Goal: Use online tool/utility: Utilize a website feature to perform a specific function

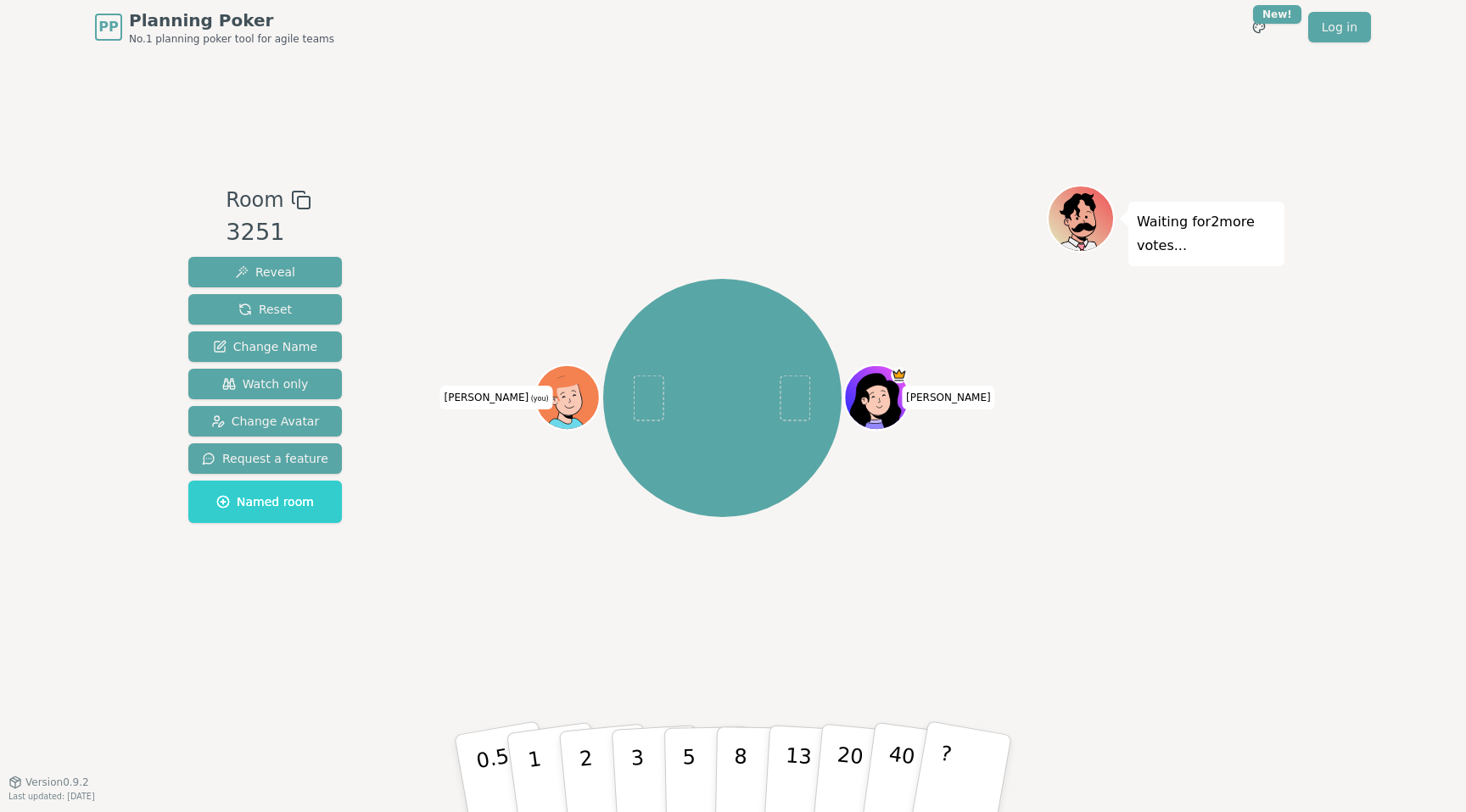
click at [896, 328] on div "[PERSON_NAME] (you)" at bounding box center [723, 398] width 649 height 365
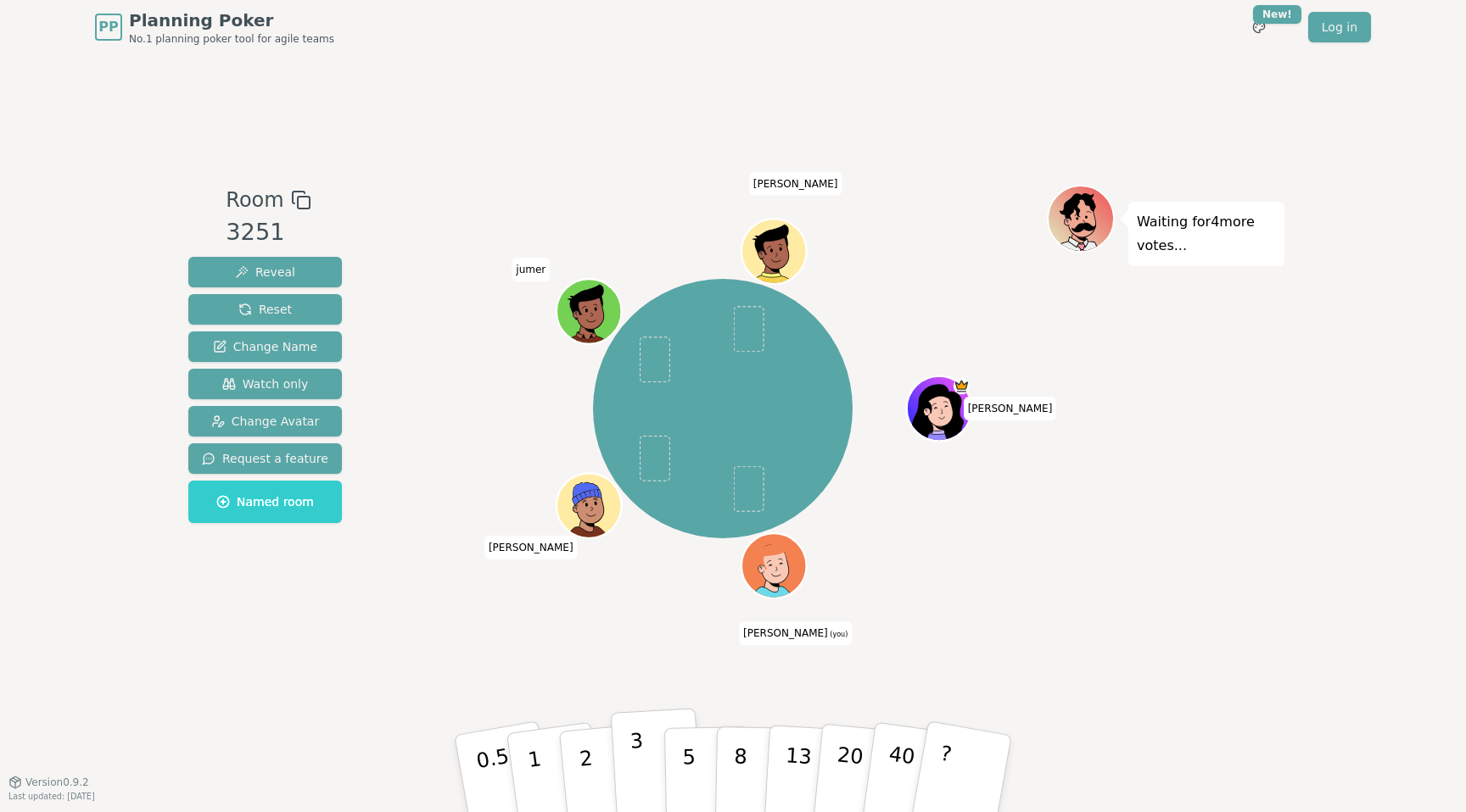
click at [636, 772] on p "3" at bounding box center [639, 775] width 19 height 93
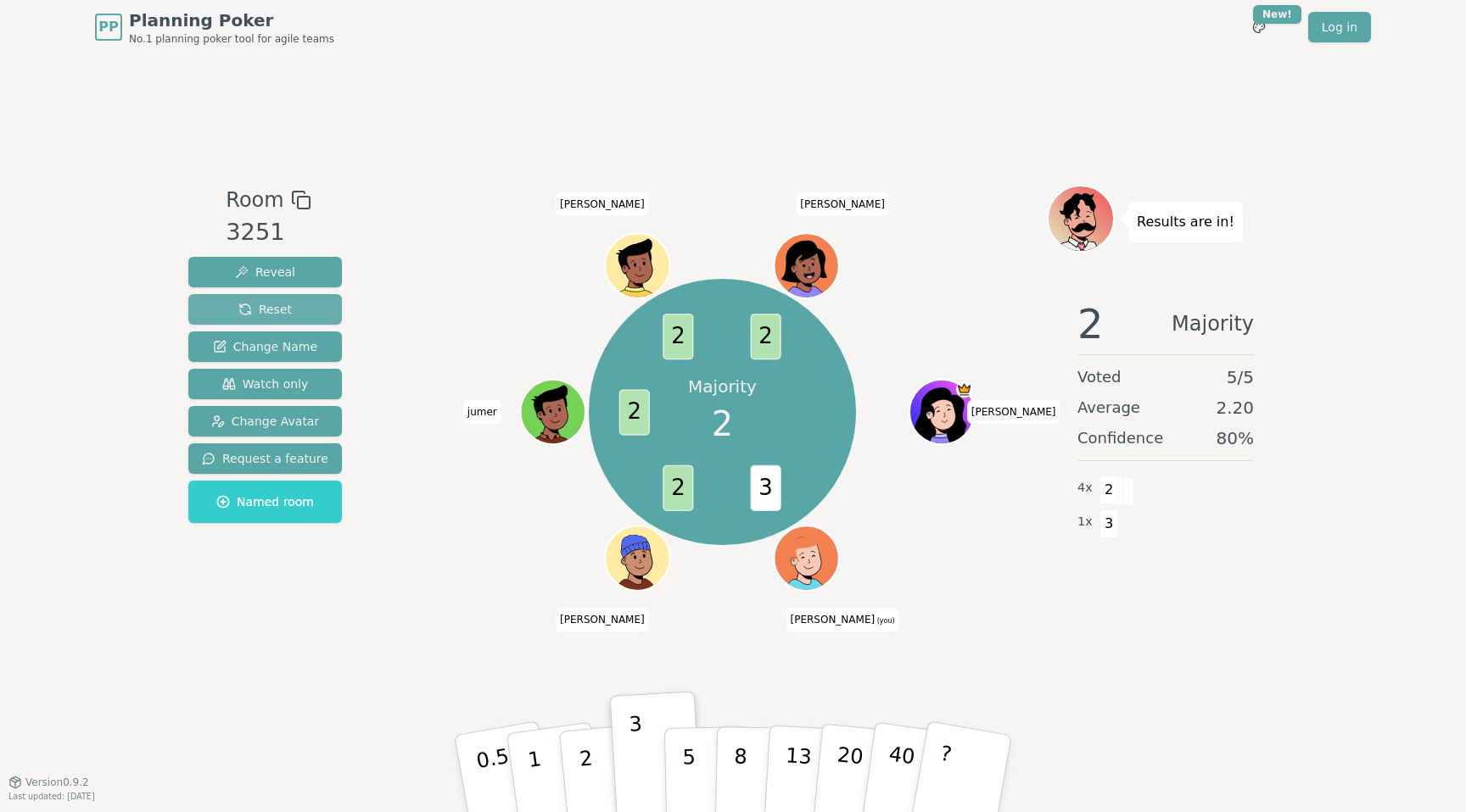
click at [288, 308] on button "Reset" at bounding box center [264, 309] width 154 height 31
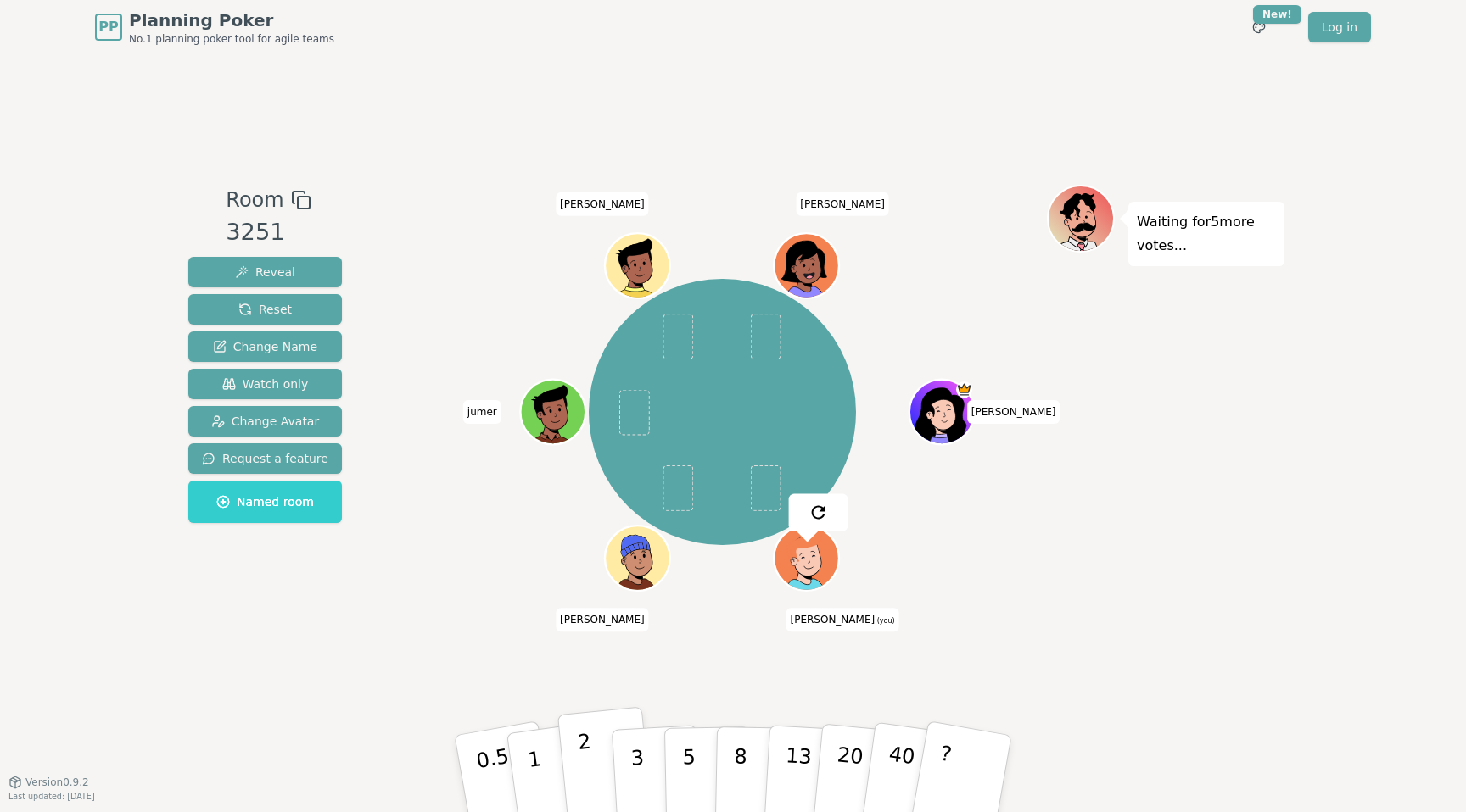
click at [592, 753] on button "2" at bounding box center [605, 774] width 96 height 135
click at [363, 316] on div "Room 3251 Reveal Reset Change Name Watch only Change Avatar Request a feature N…" at bounding box center [732, 418] width 1102 height 467
click at [625, 742] on button "3" at bounding box center [657, 774] width 93 height 133
click at [590, 748] on button "2" at bounding box center [605, 774] width 96 height 135
click at [637, 751] on p "3" at bounding box center [639, 775] width 19 height 93
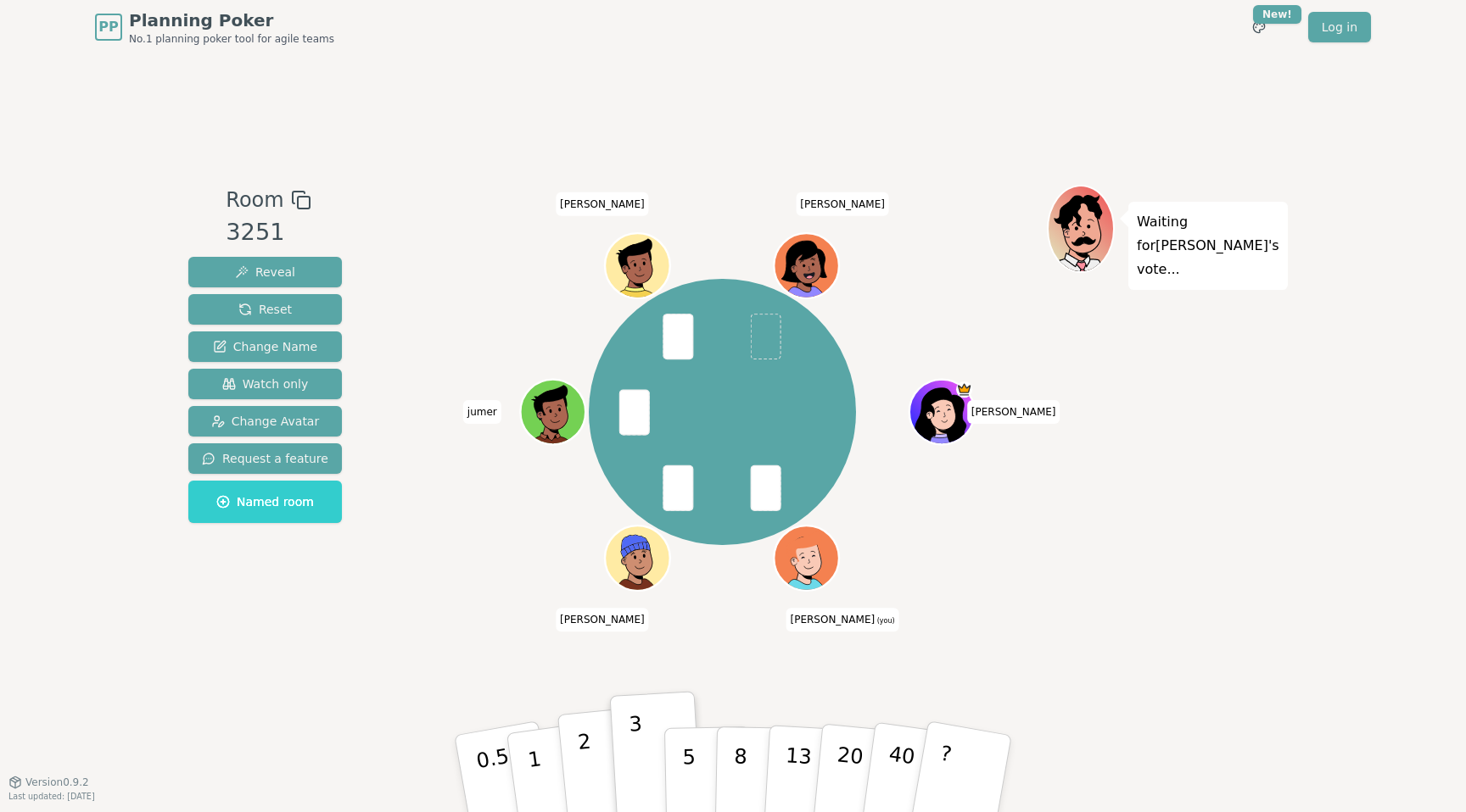
click at [597, 758] on button "2" at bounding box center [605, 774] width 96 height 135
click at [640, 740] on p "3" at bounding box center [639, 775] width 19 height 93
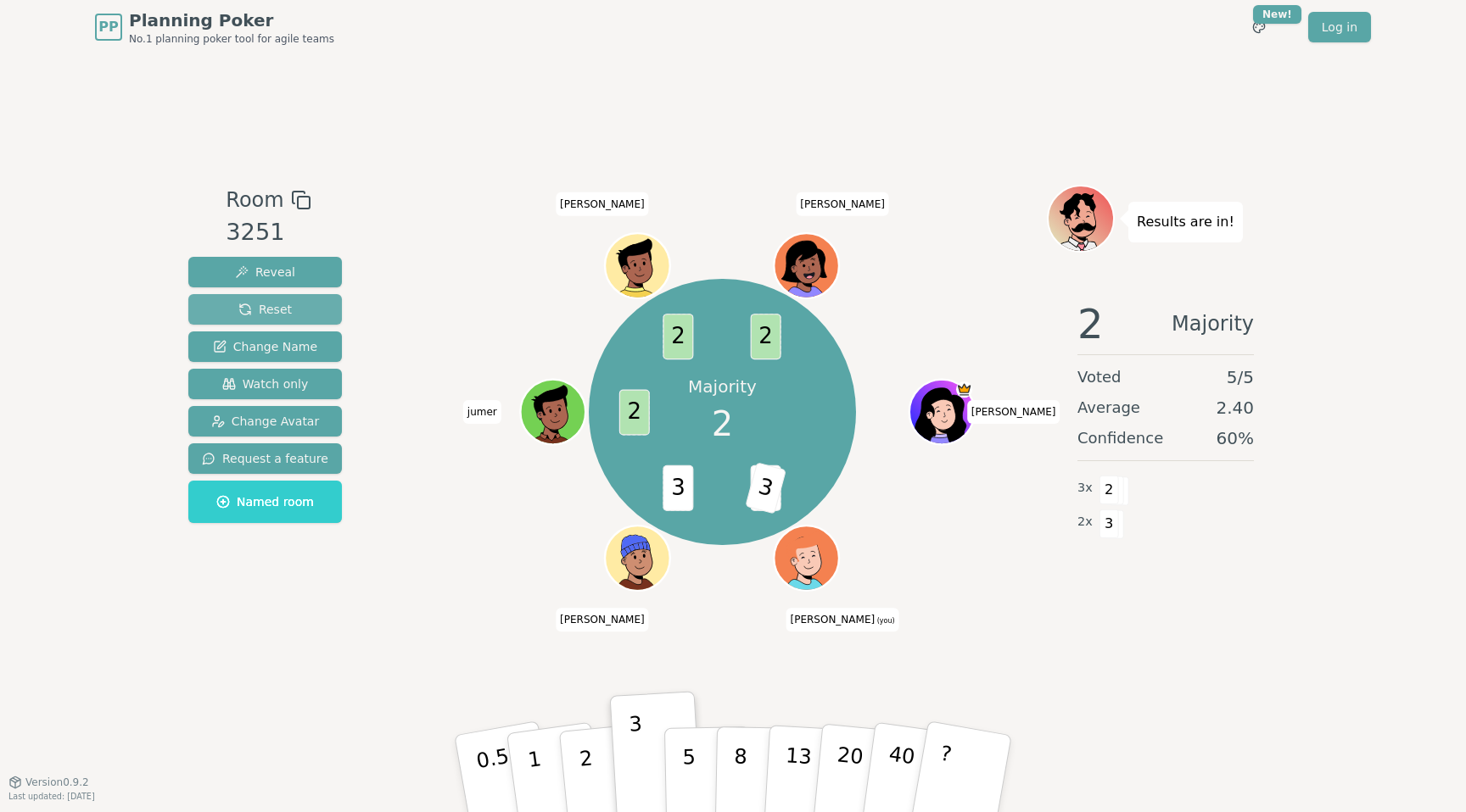
click at [307, 316] on button "Reset" at bounding box center [264, 309] width 154 height 31
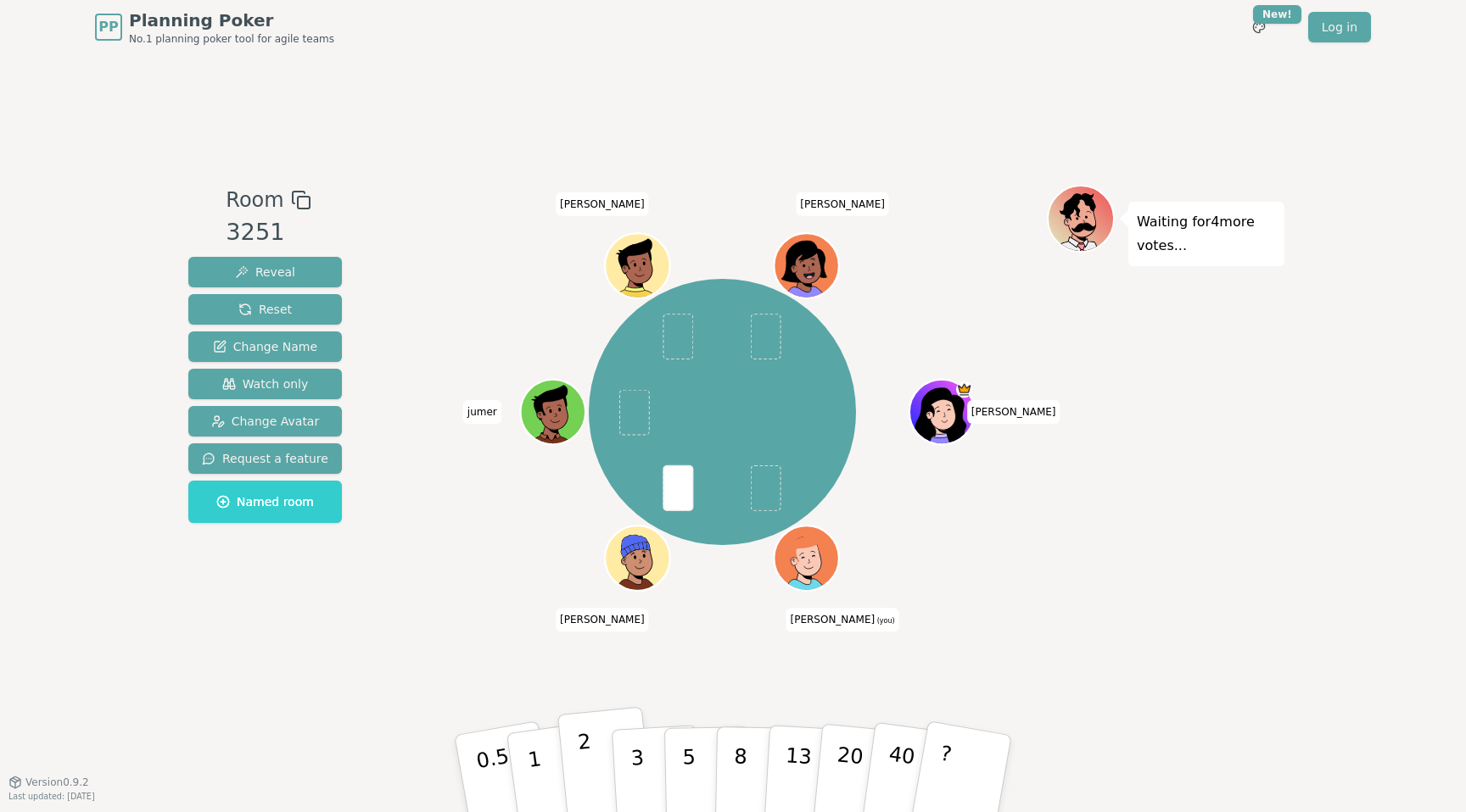
click at [589, 746] on button "2" at bounding box center [605, 774] width 96 height 135
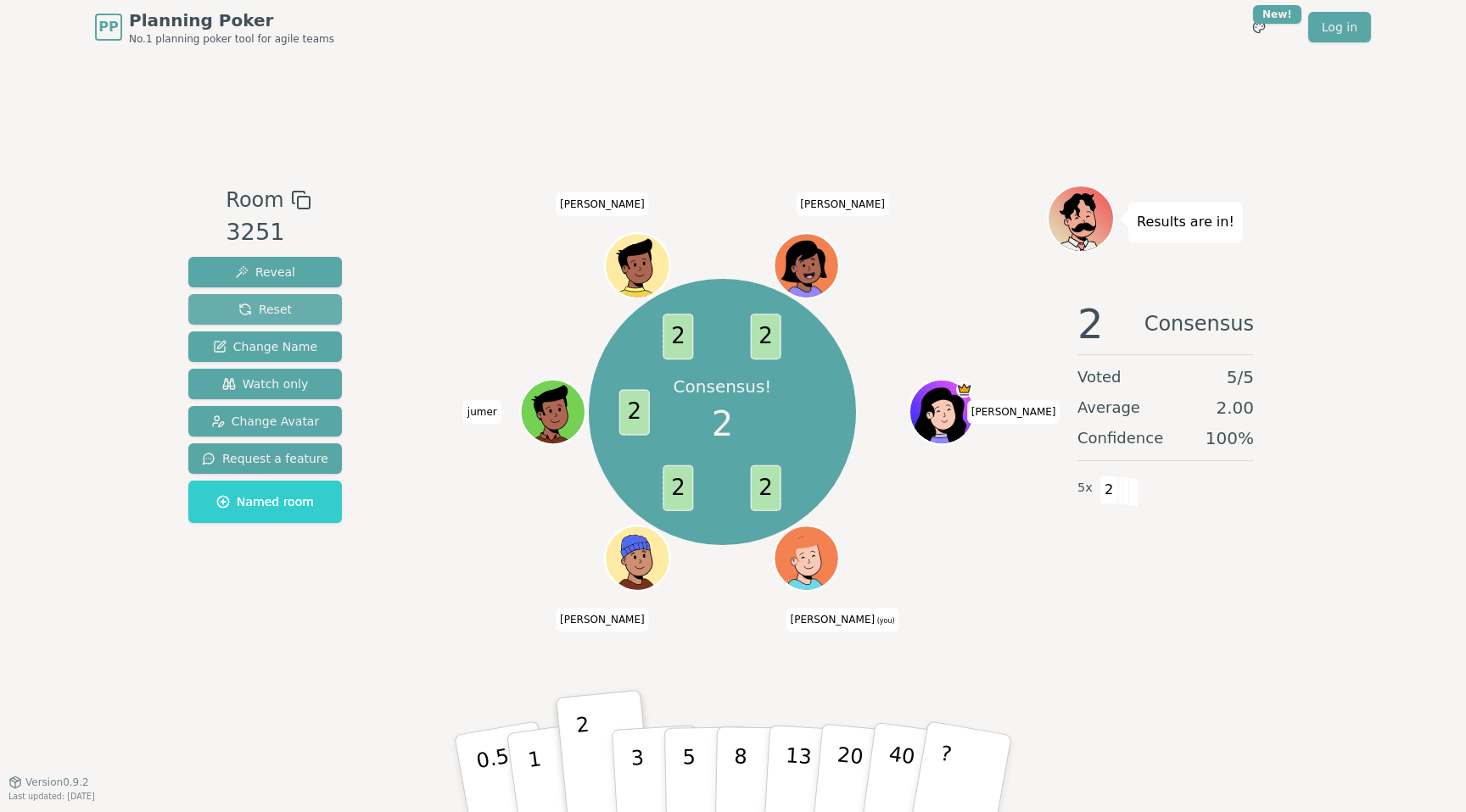
click at [277, 312] on span "Reset" at bounding box center [265, 310] width 53 height 17
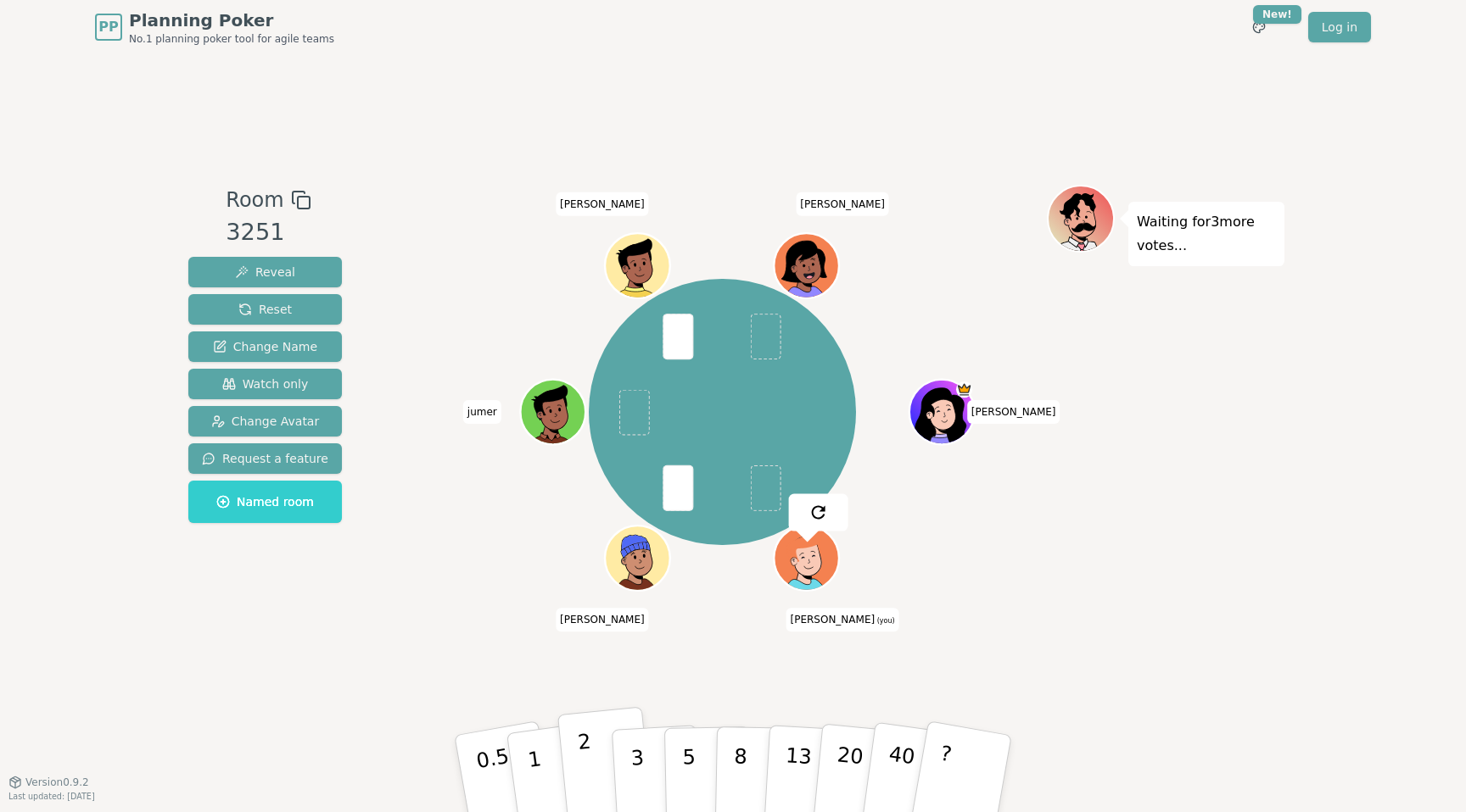
click at [583, 774] on p "2" at bounding box center [587, 776] width 22 height 93
click at [606, 752] on button "2" at bounding box center [605, 774] width 96 height 135
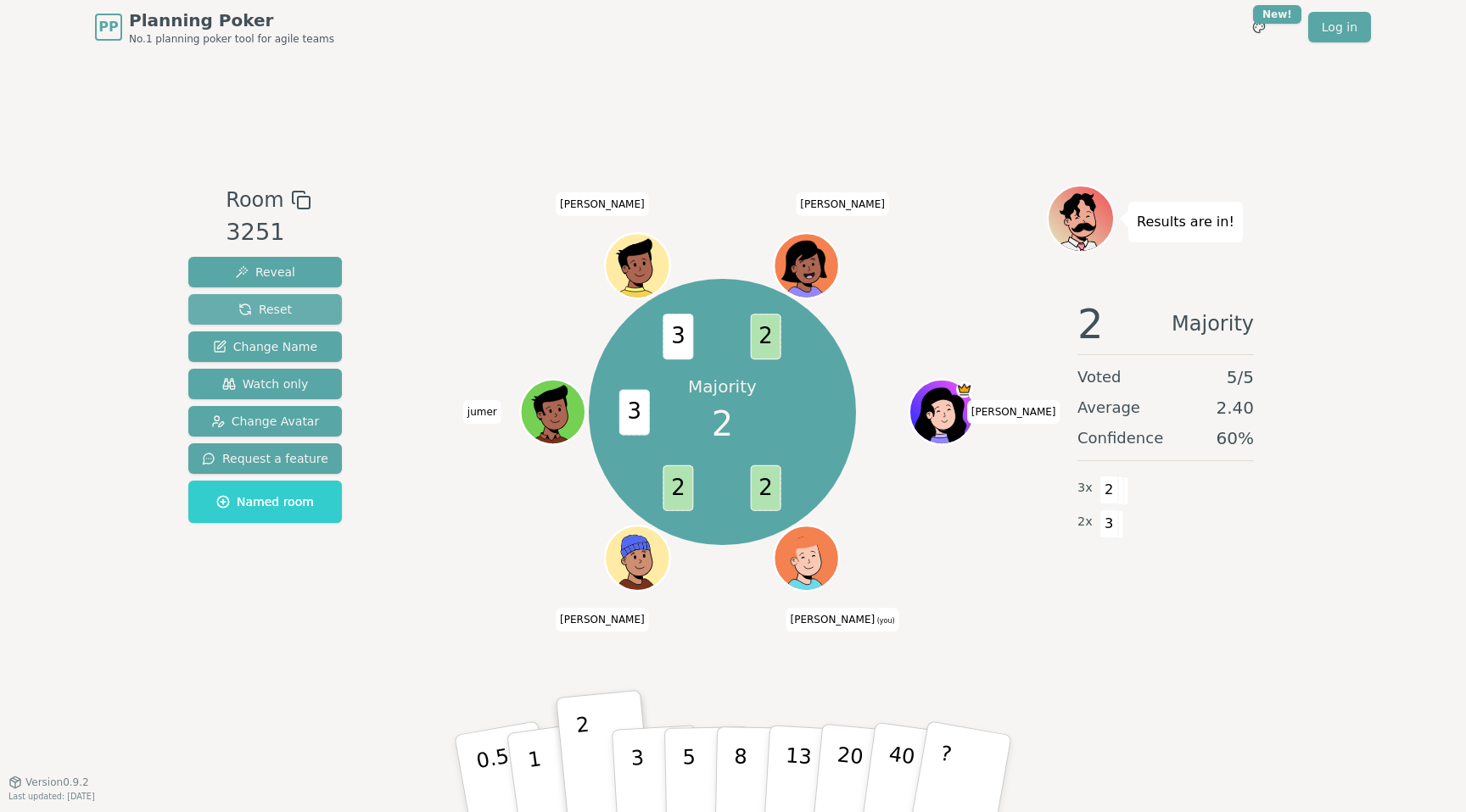
click at [305, 306] on button "Reset" at bounding box center [264, 309] width 154 height 31
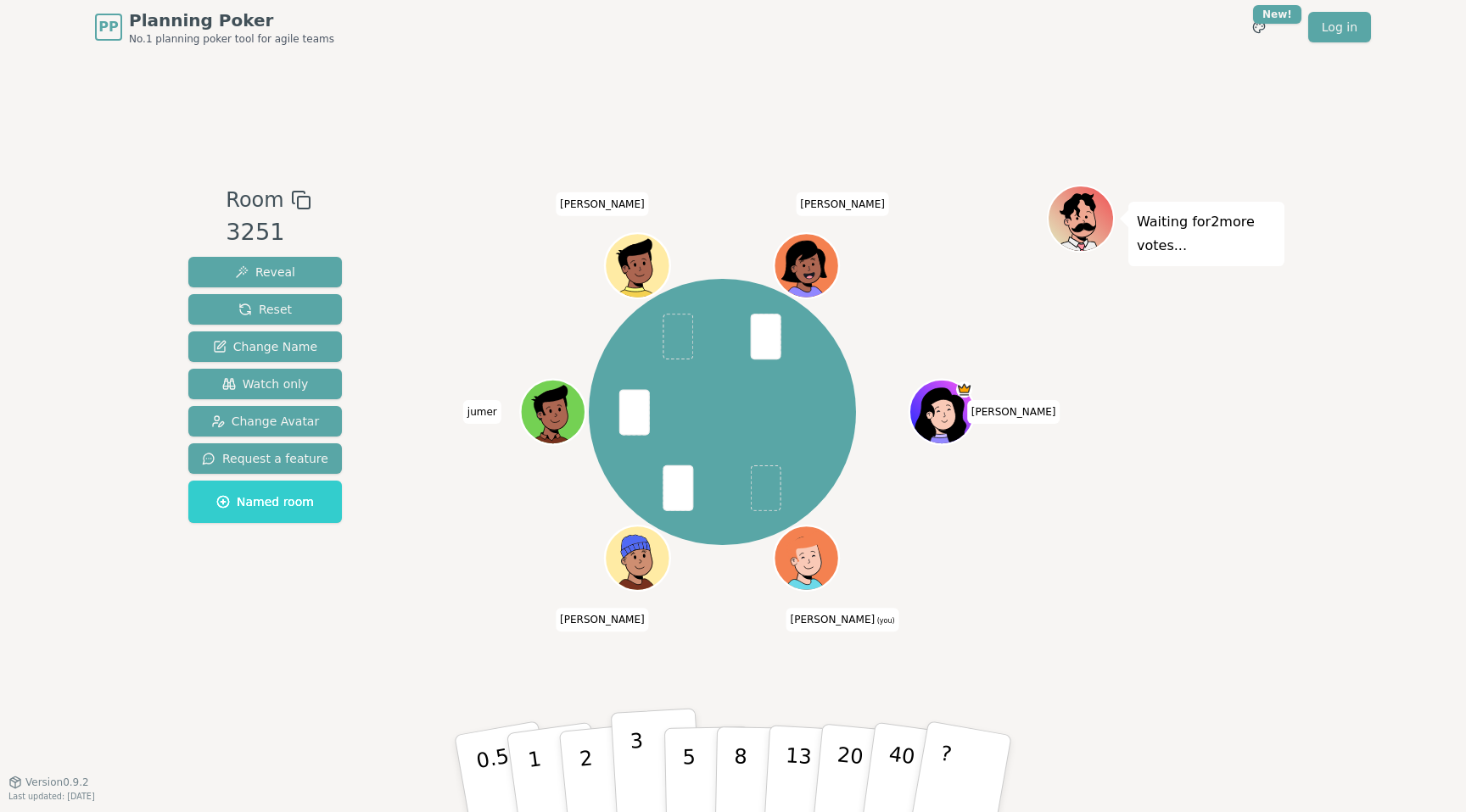
click at [627, 757] on button "3" at bounding box center [657, 774] width 93 height 133
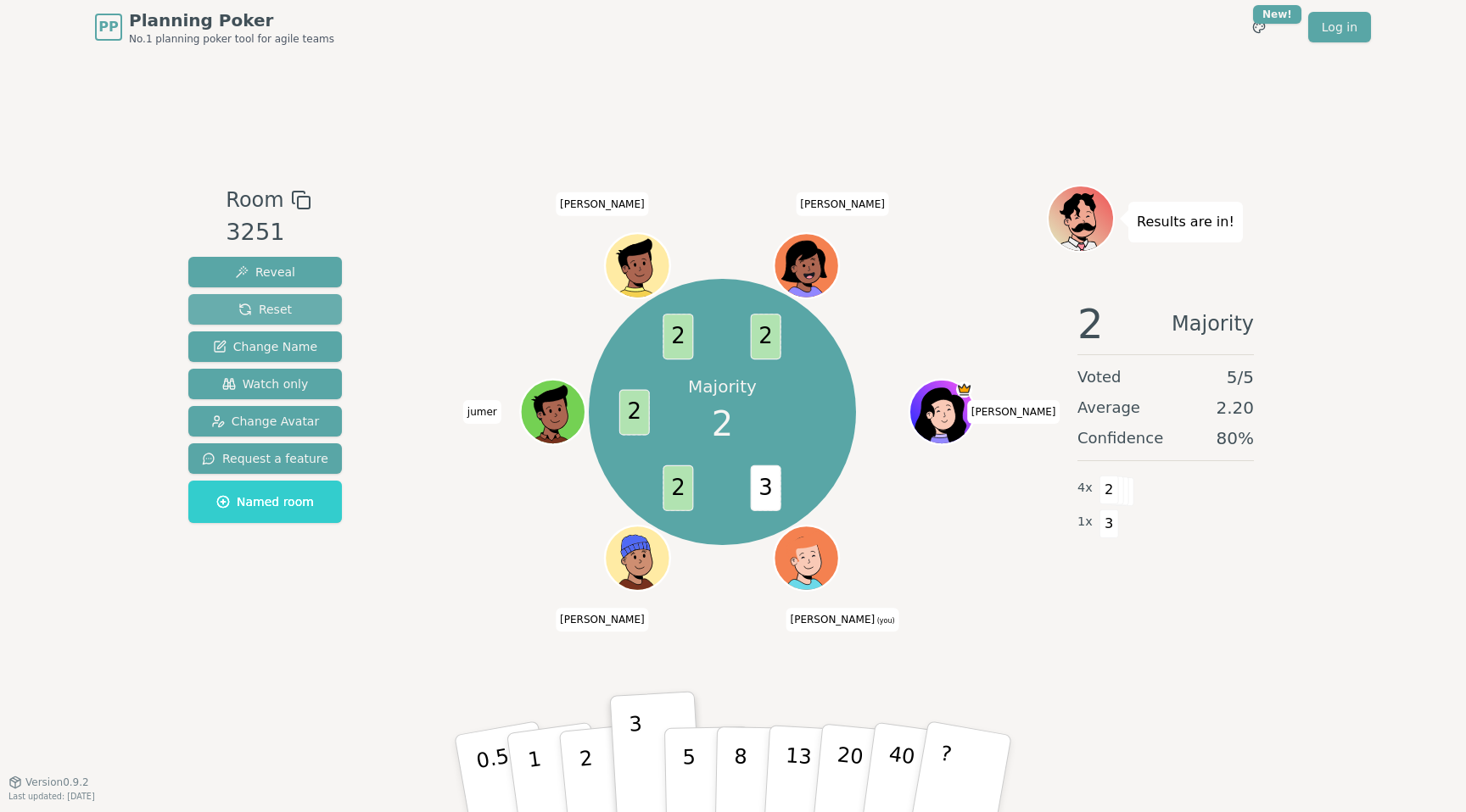
click at [291, 315] on button "Reset" at bounding box center [264, 309] width 154 height 31
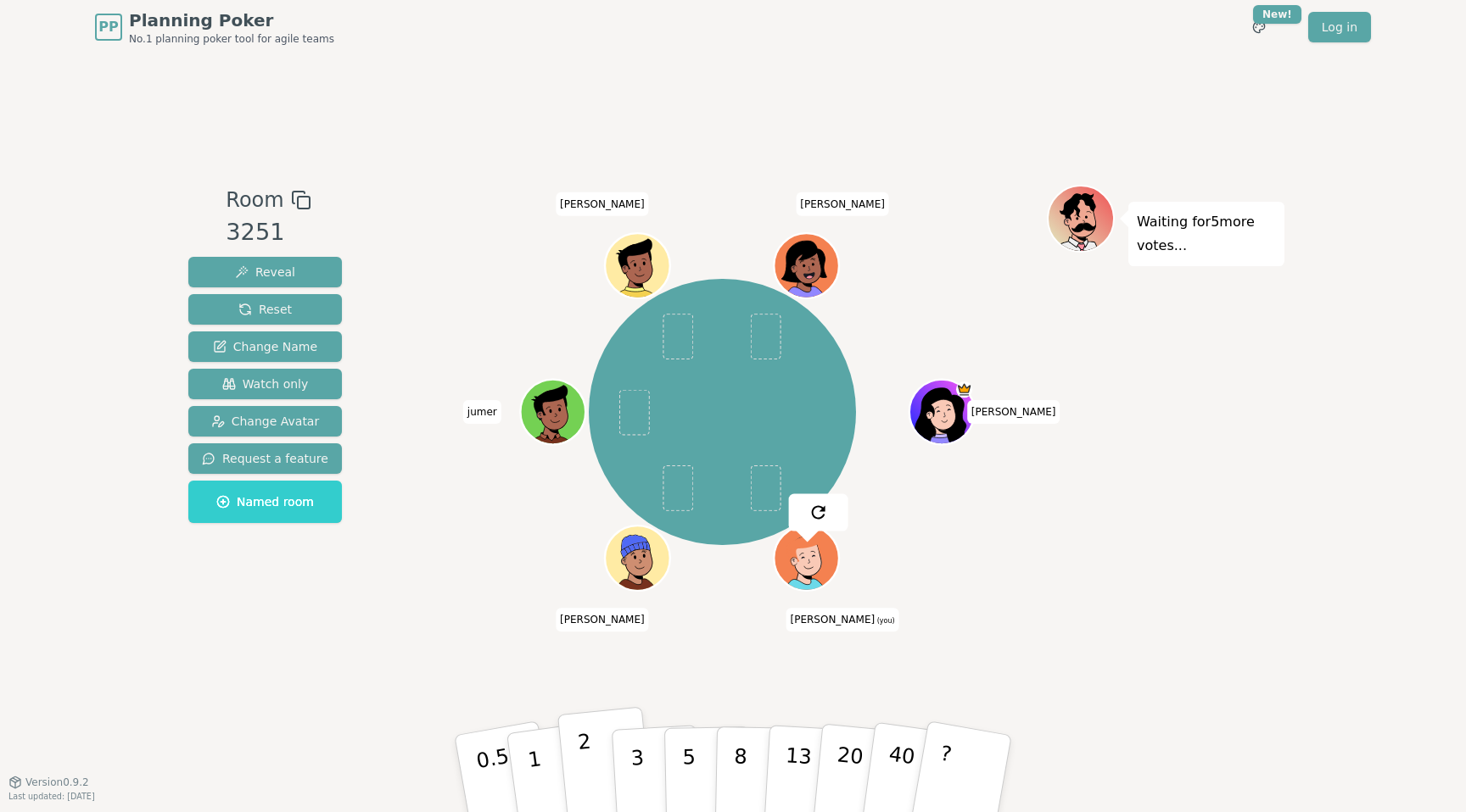
click at [588, 760] on p "2" at bounding box center [587, 776] width 22 height 93
